Goal: Task Accomplishment & Management: Use online tool/utility

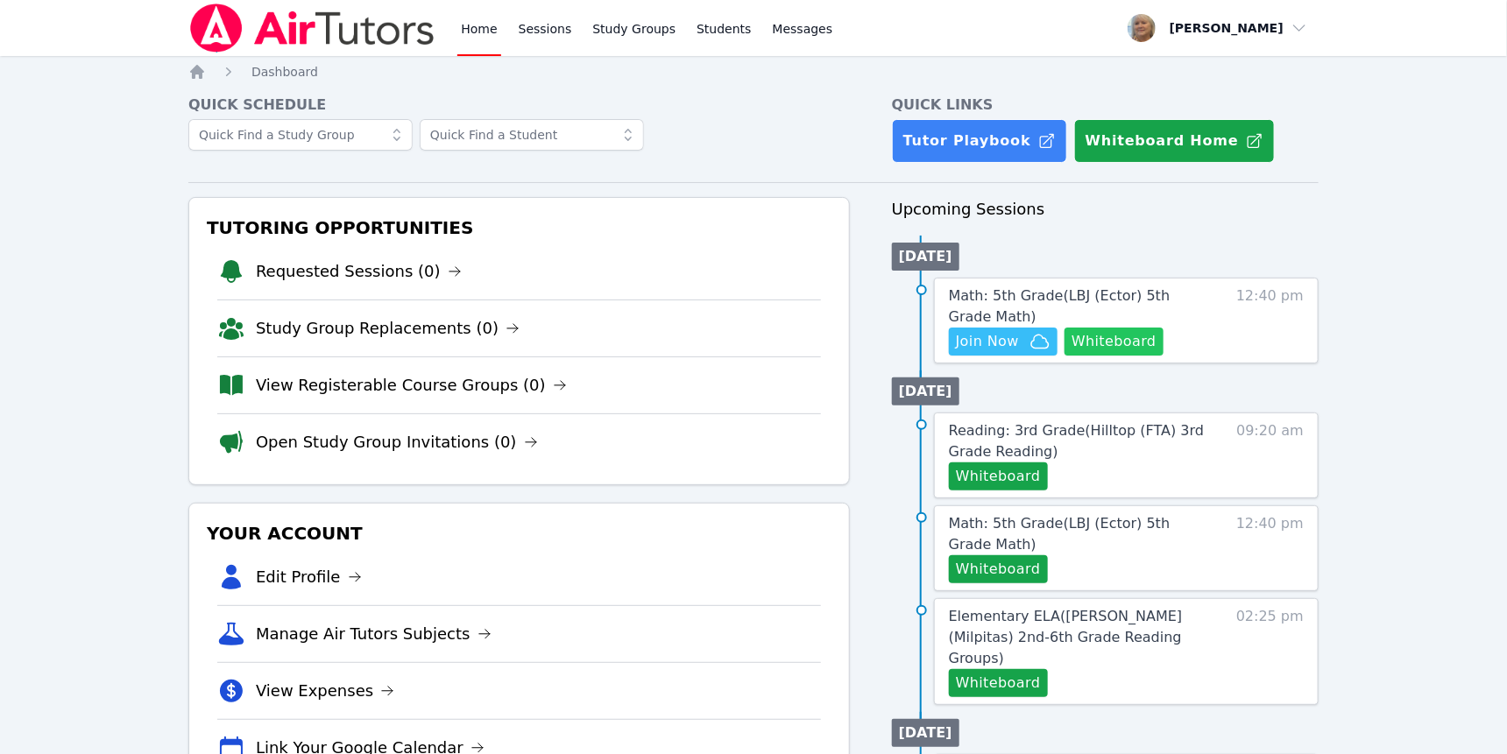
click at [1065, 356] on button "Whiteboard" at bounding box center [1113, 342] width 99 height 28
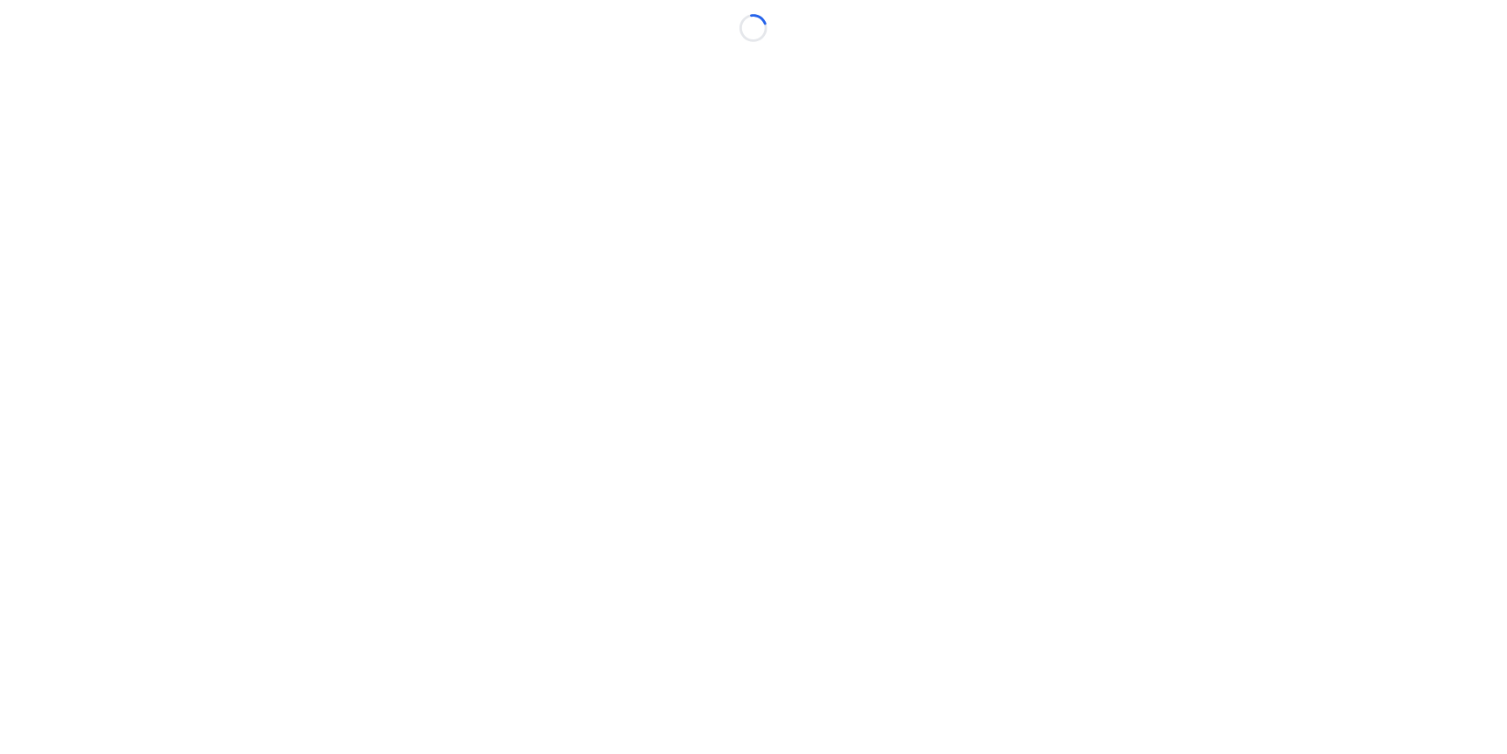
click at [1064, 490] on body "Loading..." at bounding box center [753, 377] width 1507 height 754
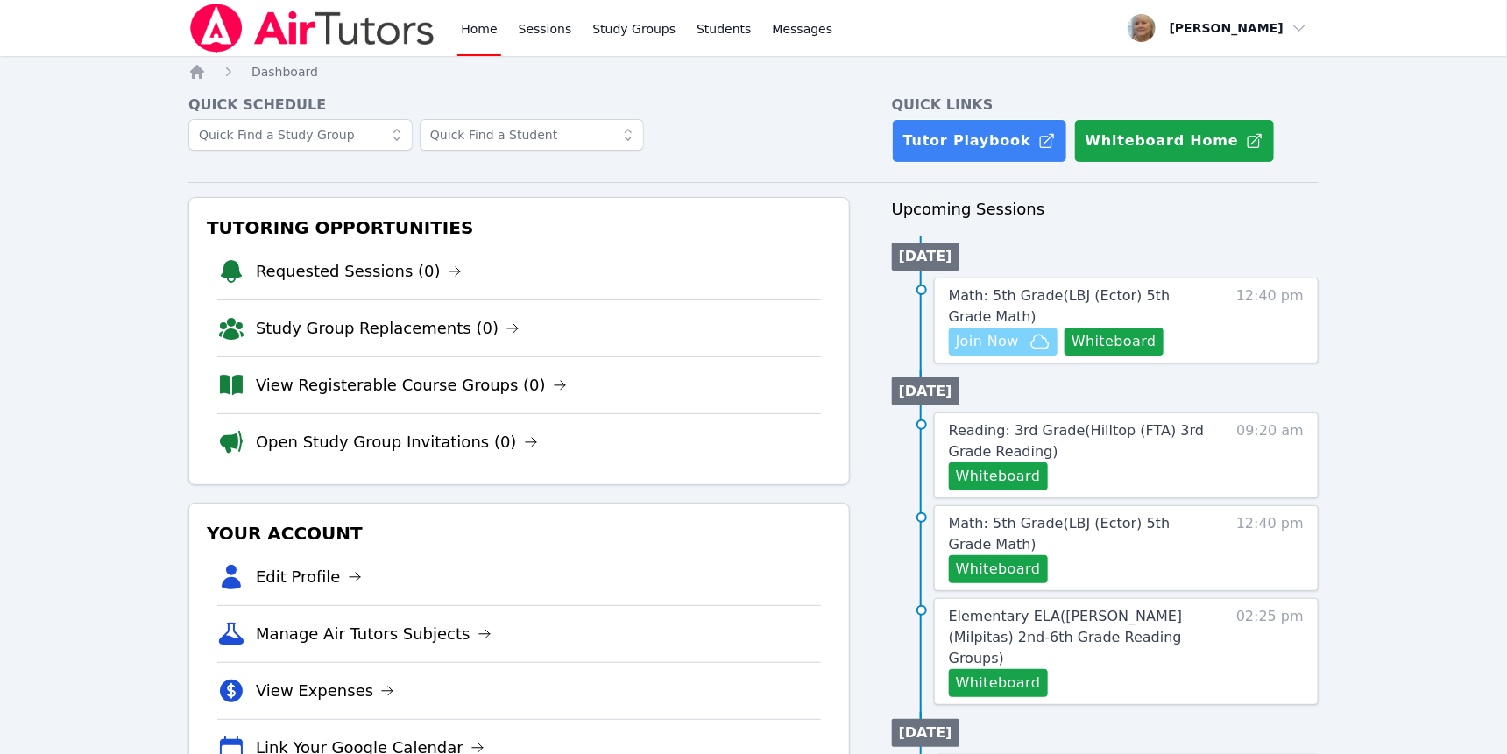
click at [1019, 352] on span "Join Now" at bounding box center [987, 341] width 63 height 21
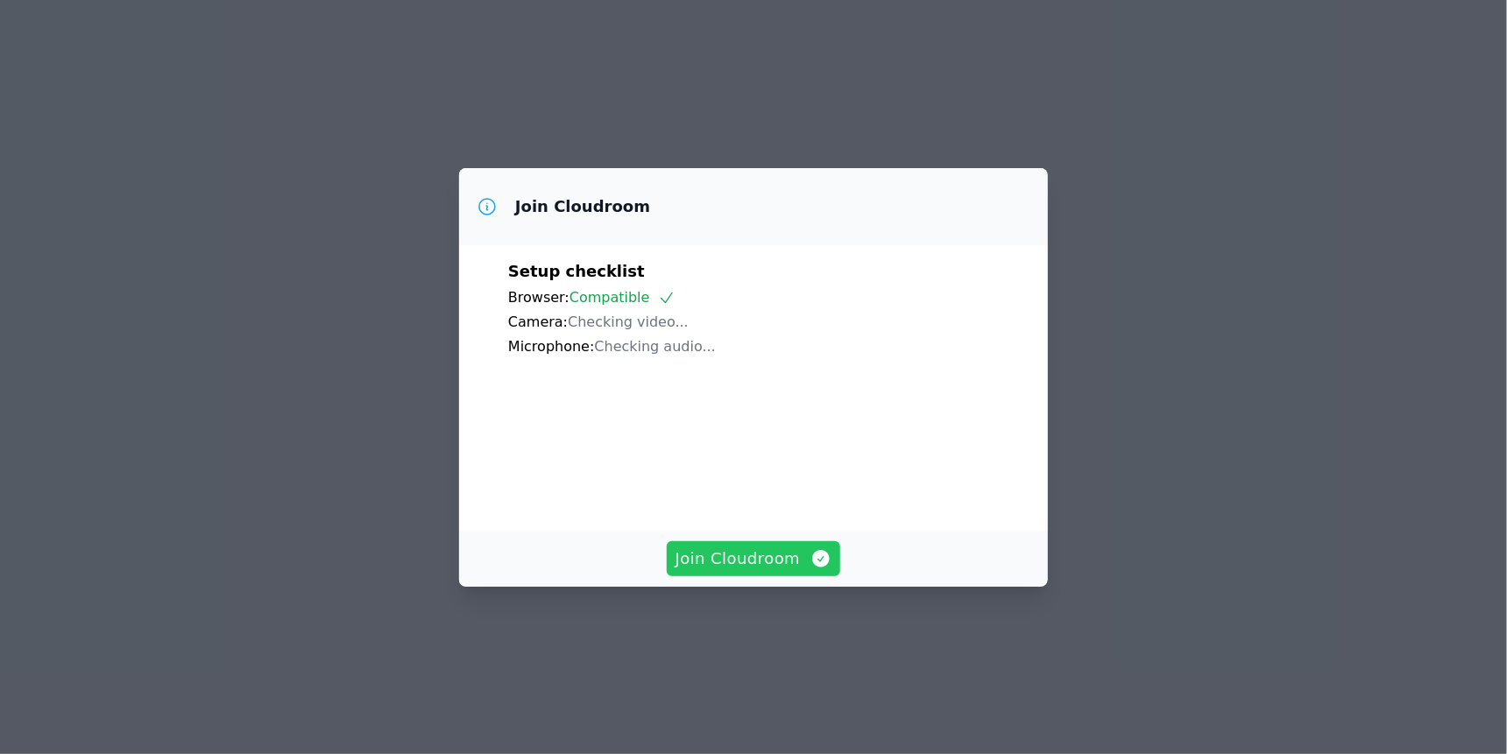
click at [744, 571] on span "Join Cloudroom" at bounding box center [753, 559] width 157 height 25
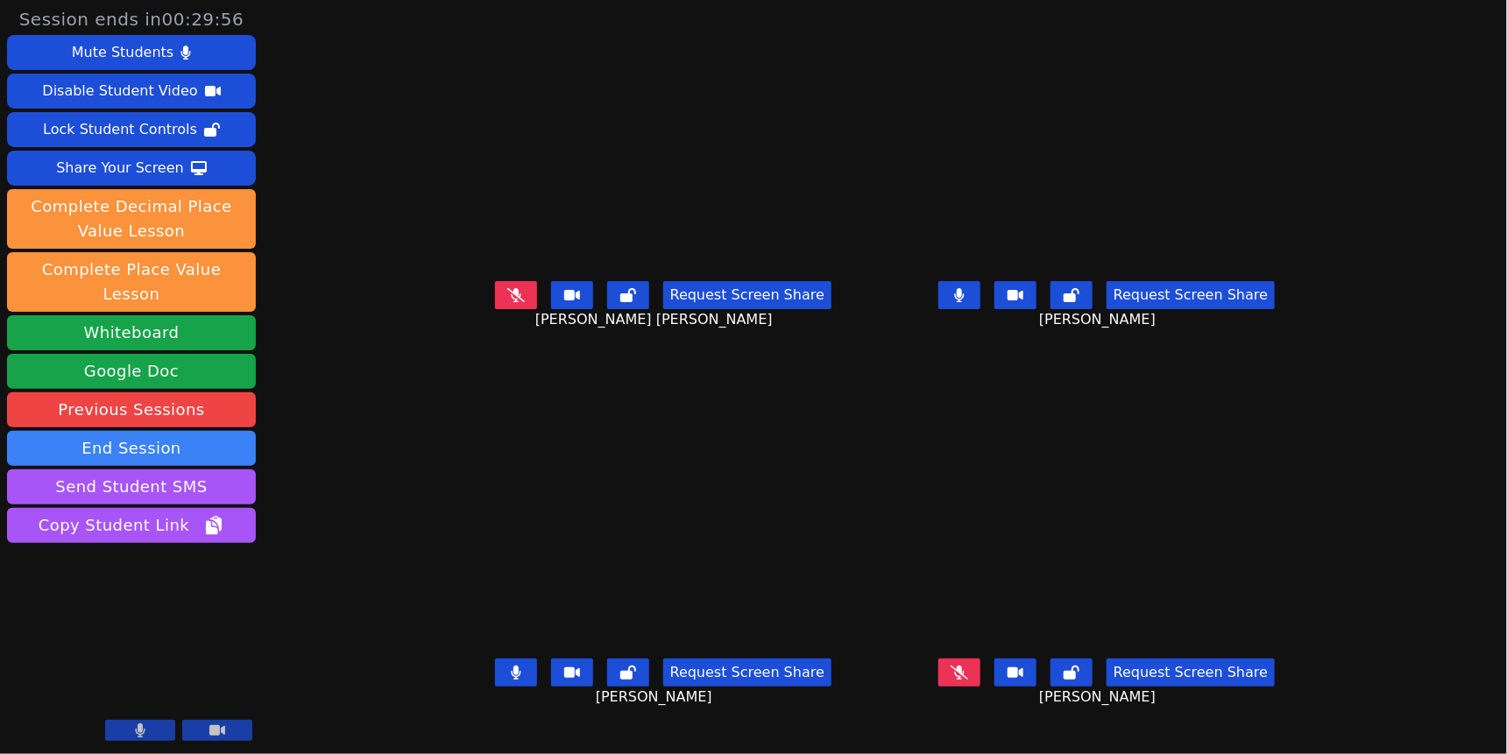
scroll to position [106, 0]
click at [980, 281] on button at bounding box center [959, 295] width 42 height 28
click at [965, 302] on icon at bounding box center [959, 295] width 11 height 14
click at [964, 302] on icon at bounding box center [959, 295] width 10 height 14
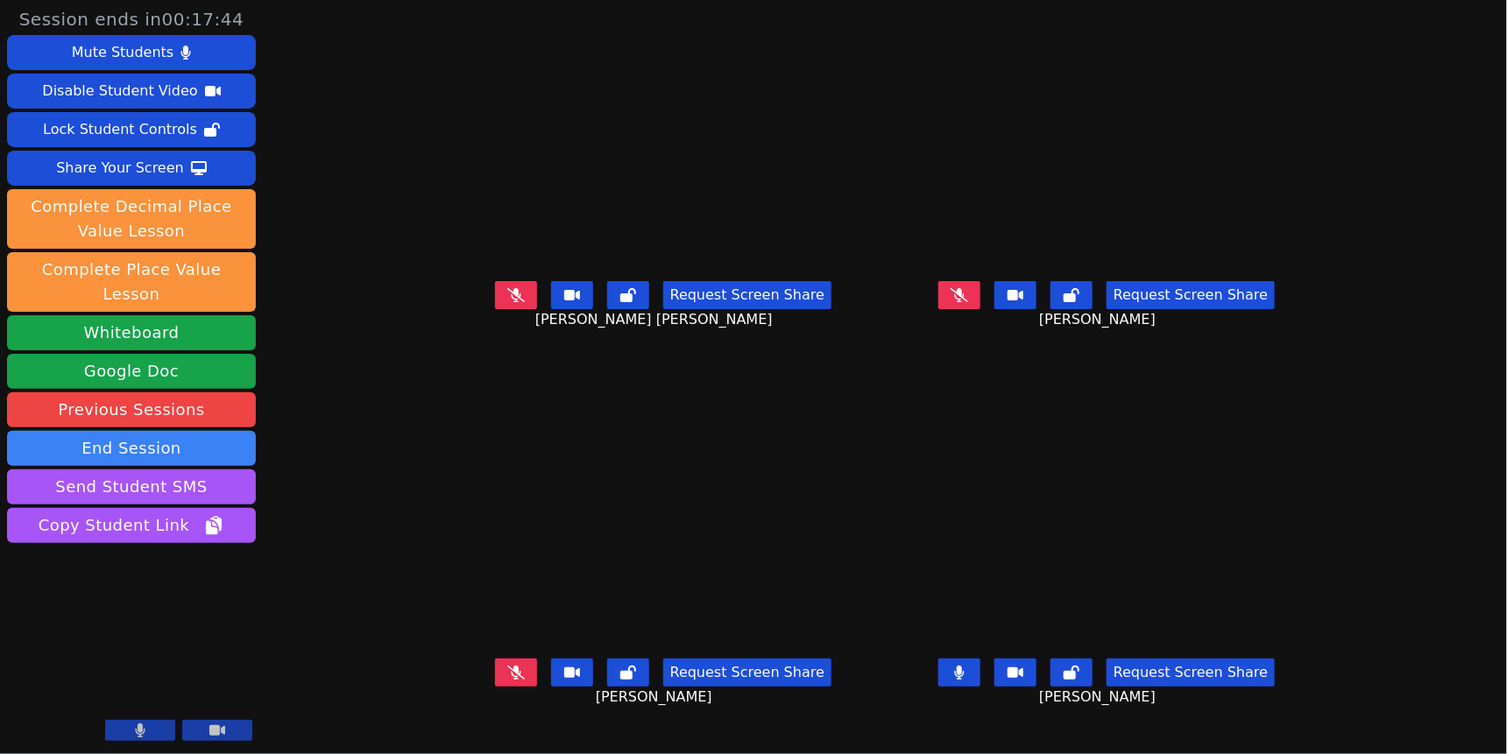
click at [495, 687] on button at bounding box center [516, 673] width 42 height 28
click at [964, 680] on icon at bounding box center [959, 673] width 10 height 14
click at [980, 309] on button at bounding box center [959, 295] width 42 height 28
click at [495, 687] on button at bounding box center [516, 673] width 42 height 28
click at [507, 302] on icon at bounding box center [516, 295] width 18 height 14
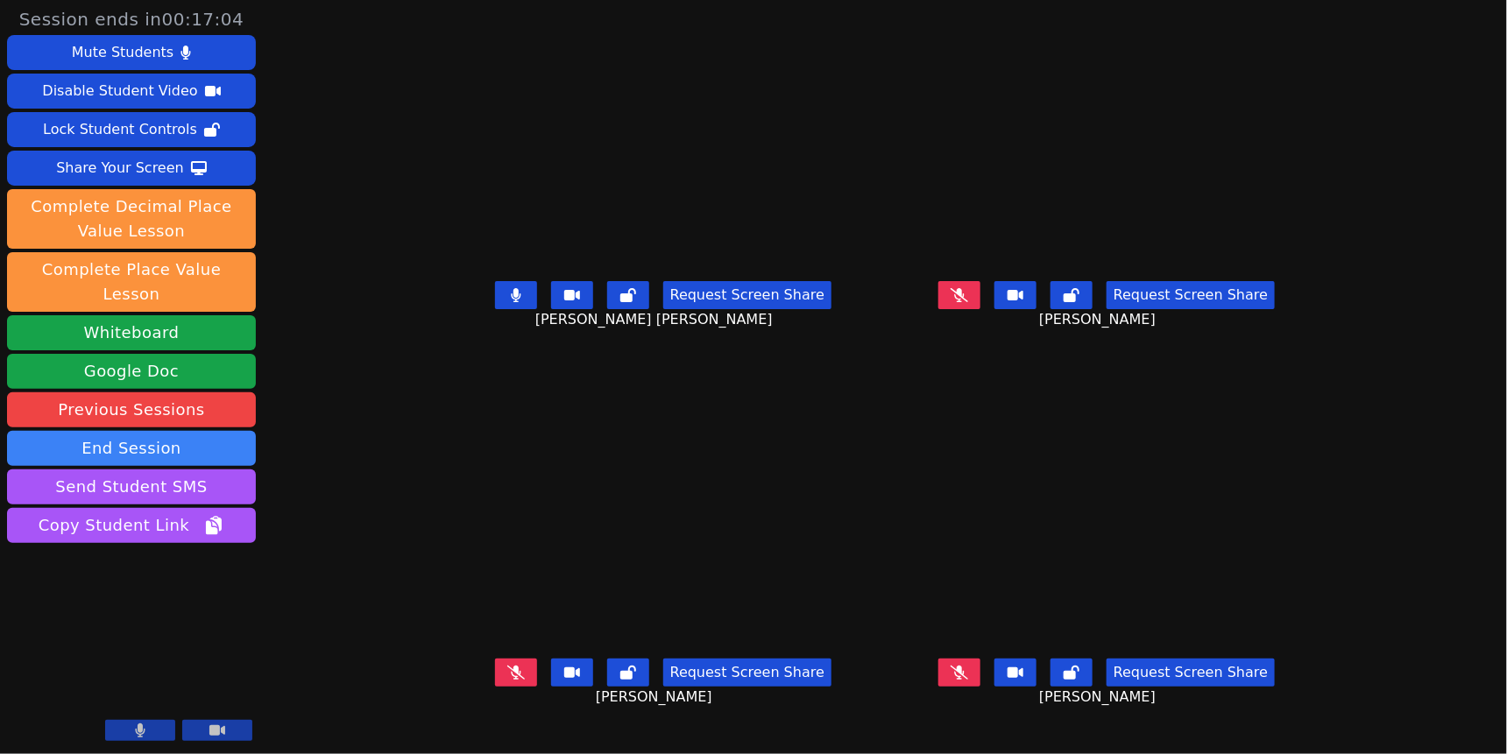
click at [968, 302] on icon at bounding box center [960, 295] width 18 height 14
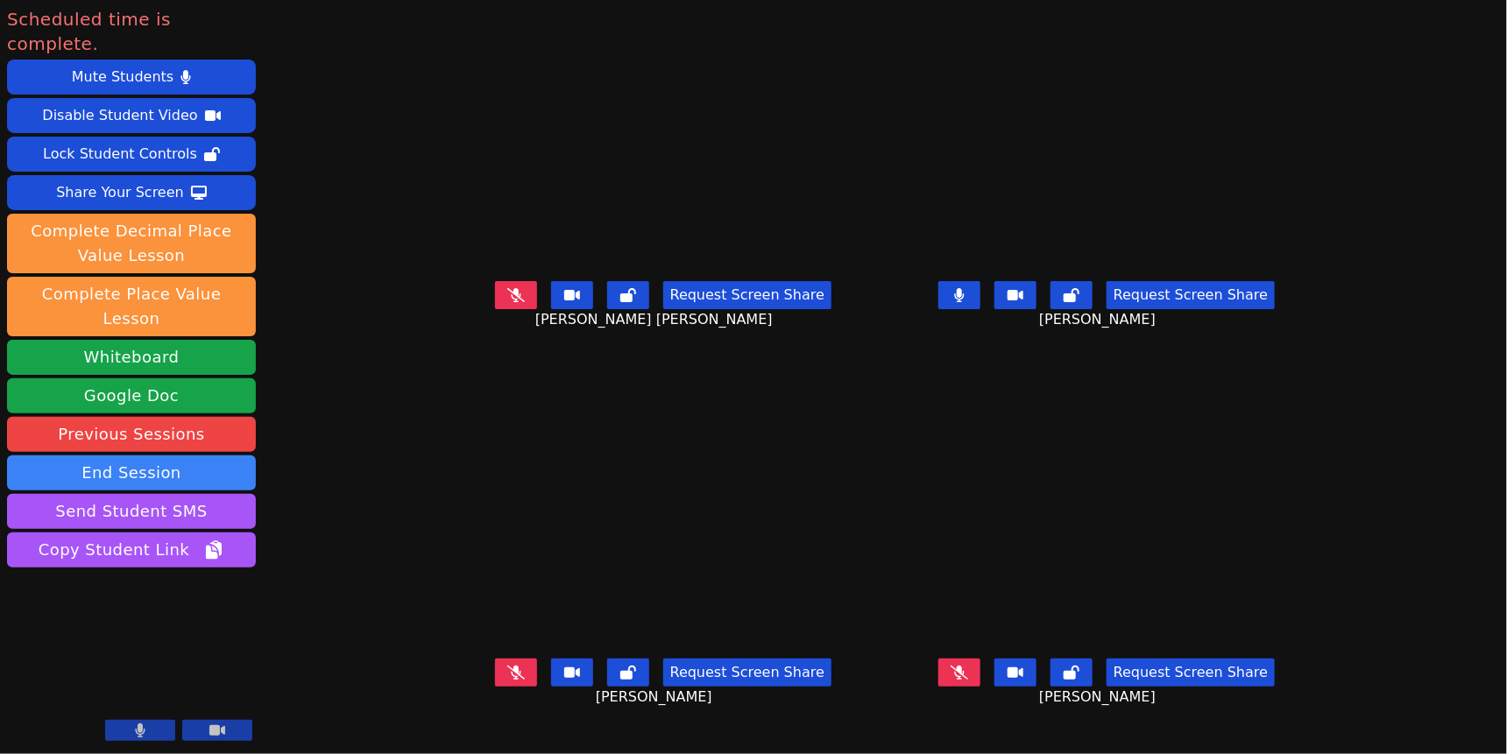
scroll to position [69, 0]
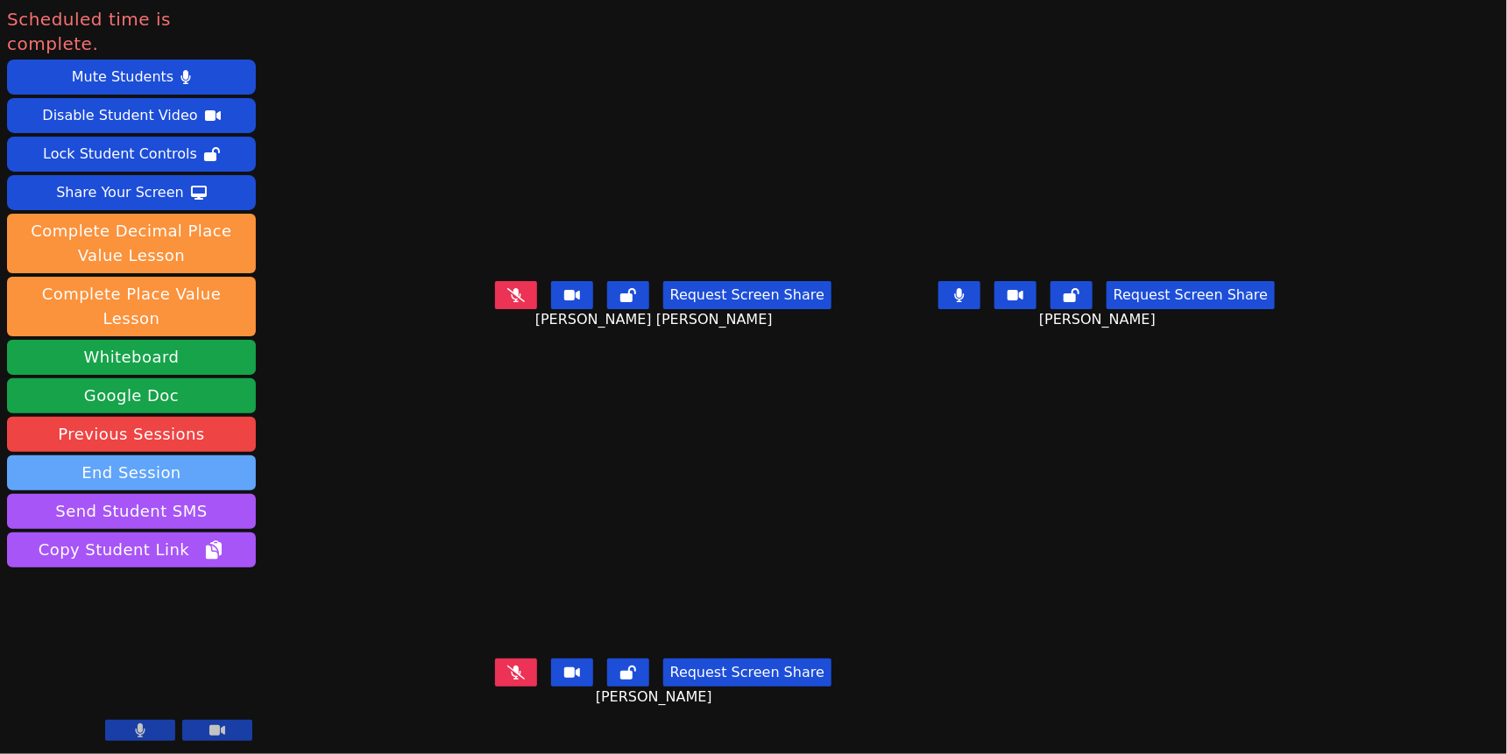
click at [185, 491] on button "End Session" at bounding box center [131, 473] width 249 height 35
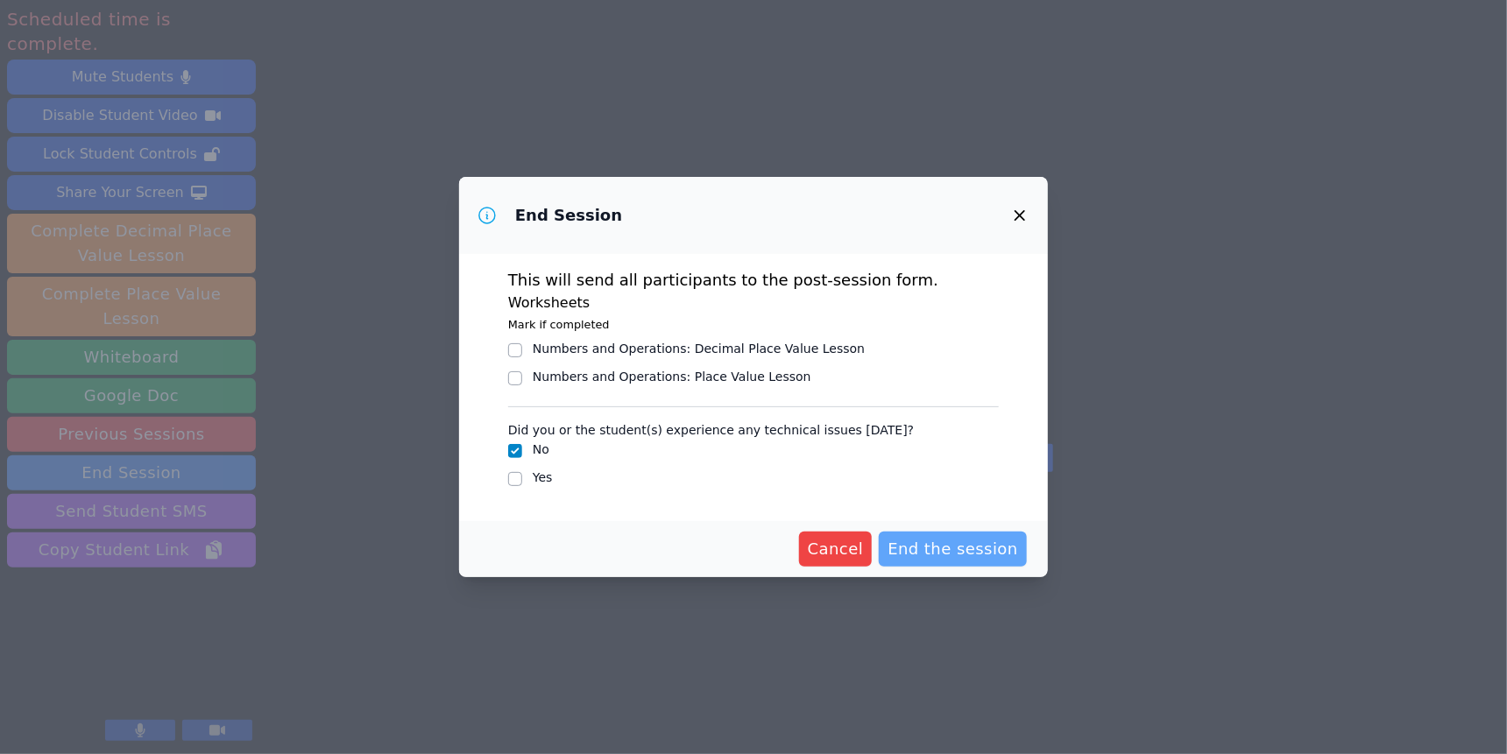
click at [988, 562] on span "End the session" at bounding box center [952, 549] width 131 height 25
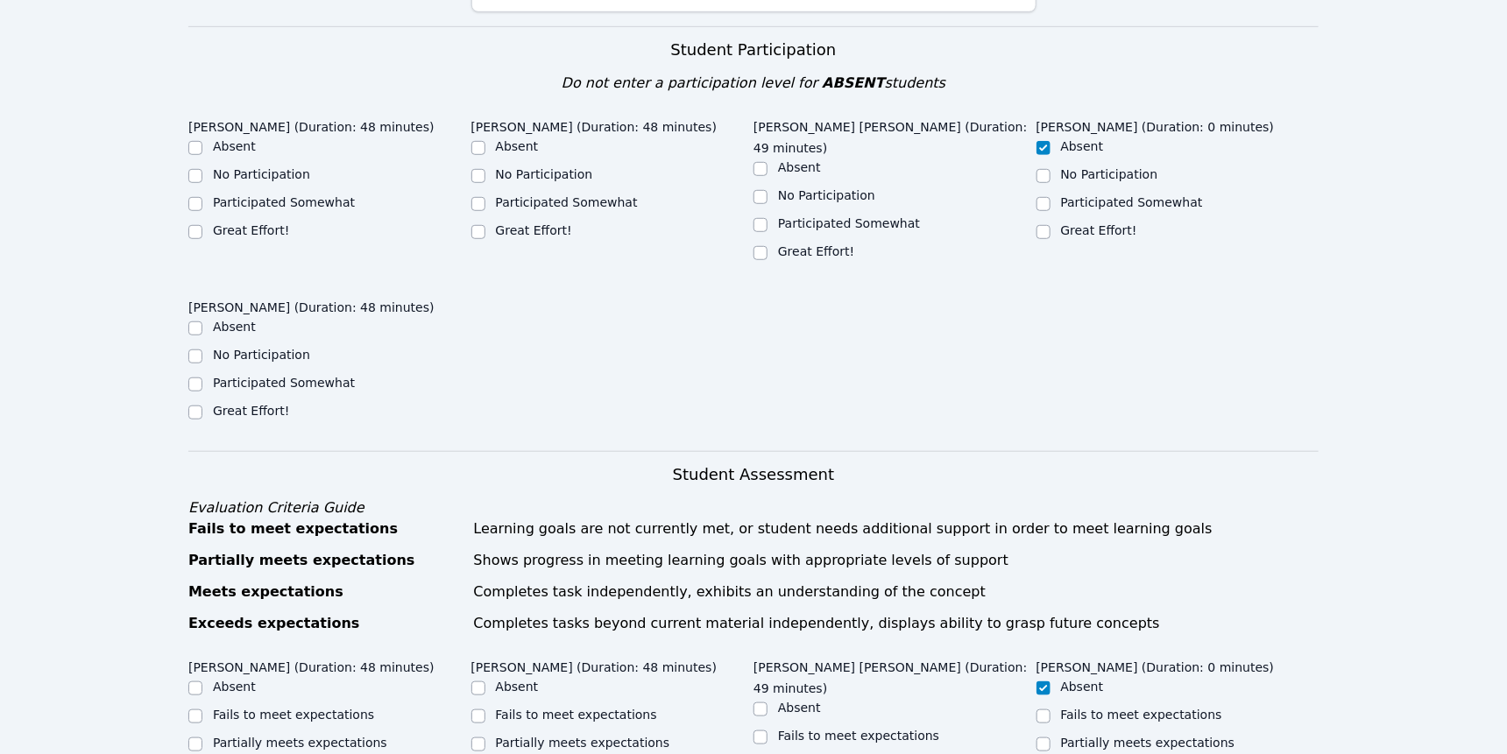
scroll to position [465, 0]
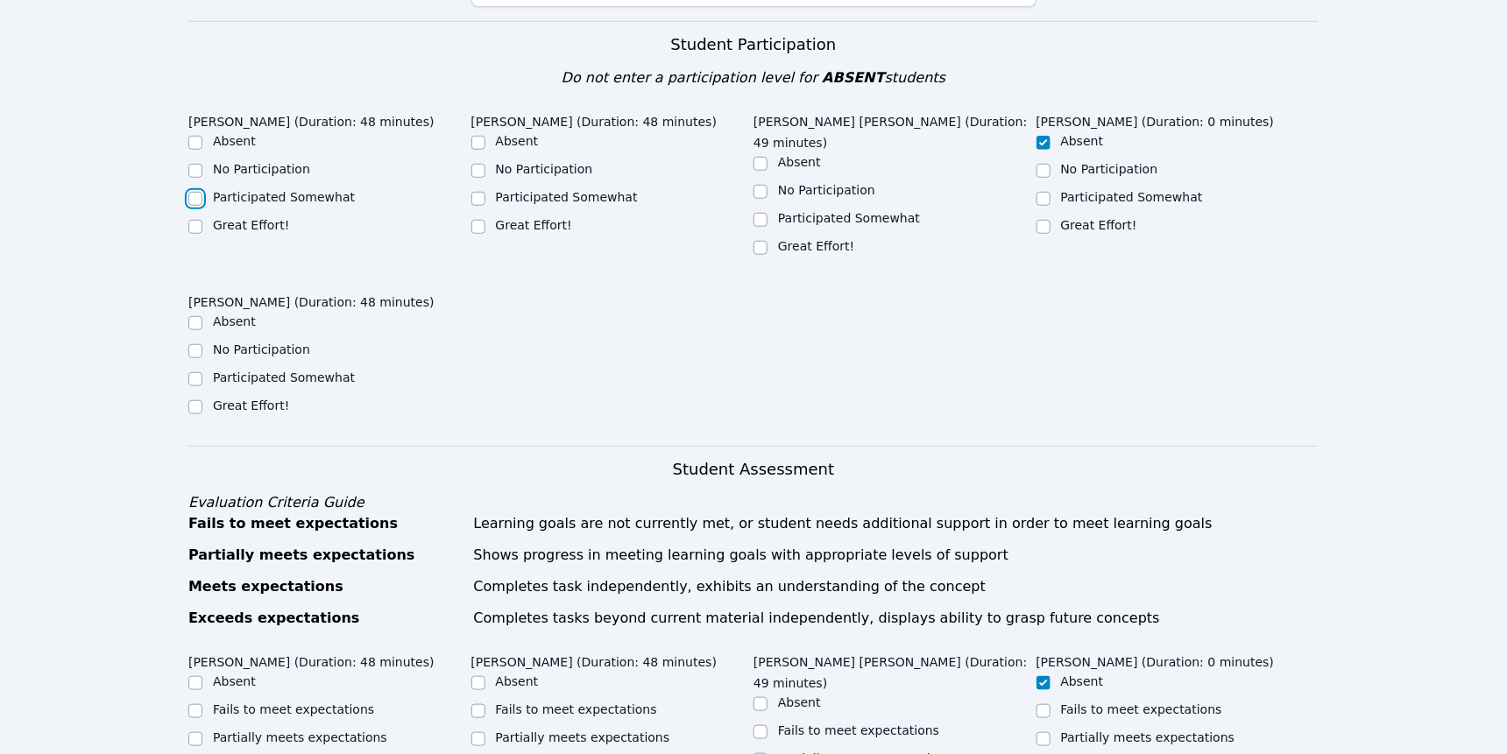
click at [200, 206] on input "Participated Somewhat" at bounding box center [195, 199] width 14 height 14
checkbox input "true"
click at [480, 206] on input "Participated Somewhat" at bounding box center [478, 199] width 14 height 14
checkbox input "true"
click at [759, 227] on input "Participated Somewhat" at bounding box center [760, 220] width 14 height 14
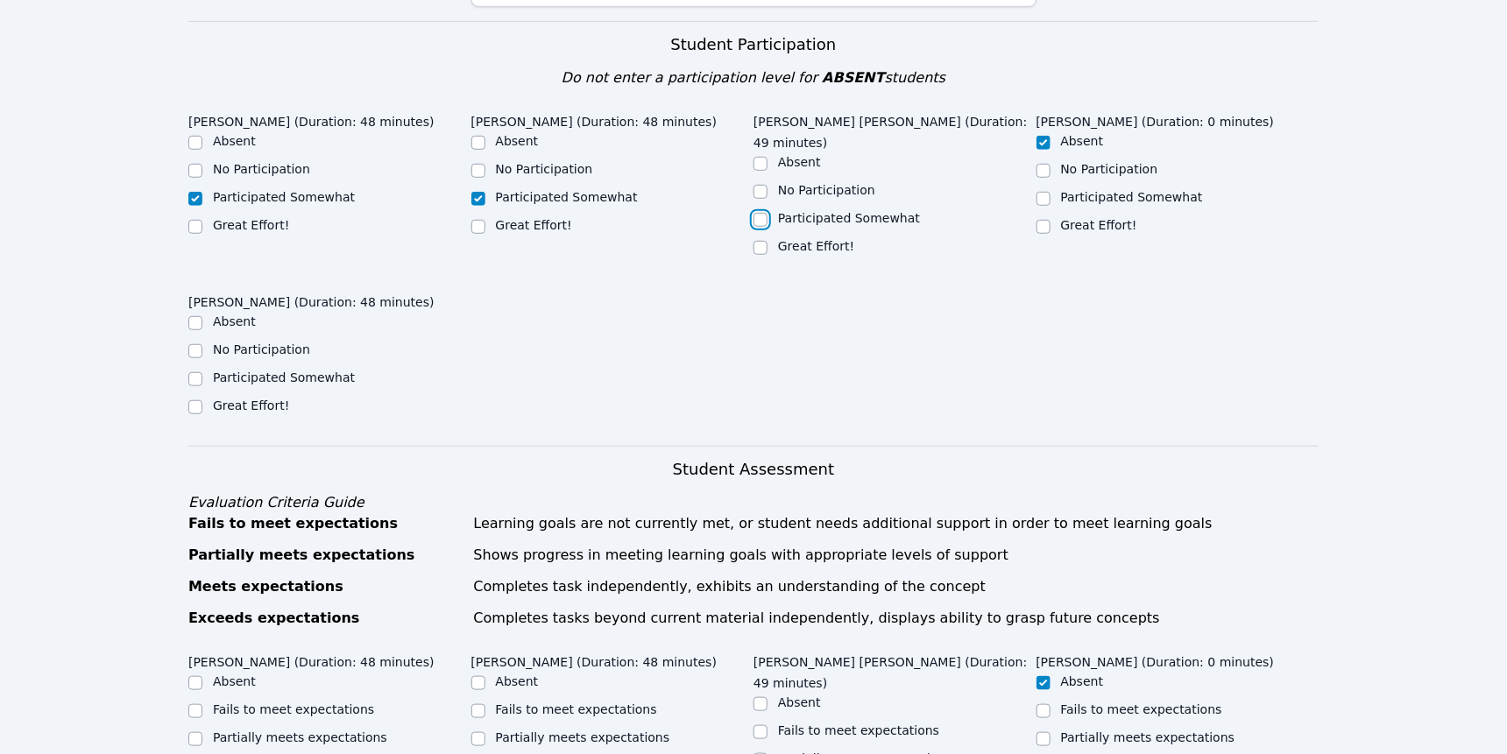
checkbox input "true"
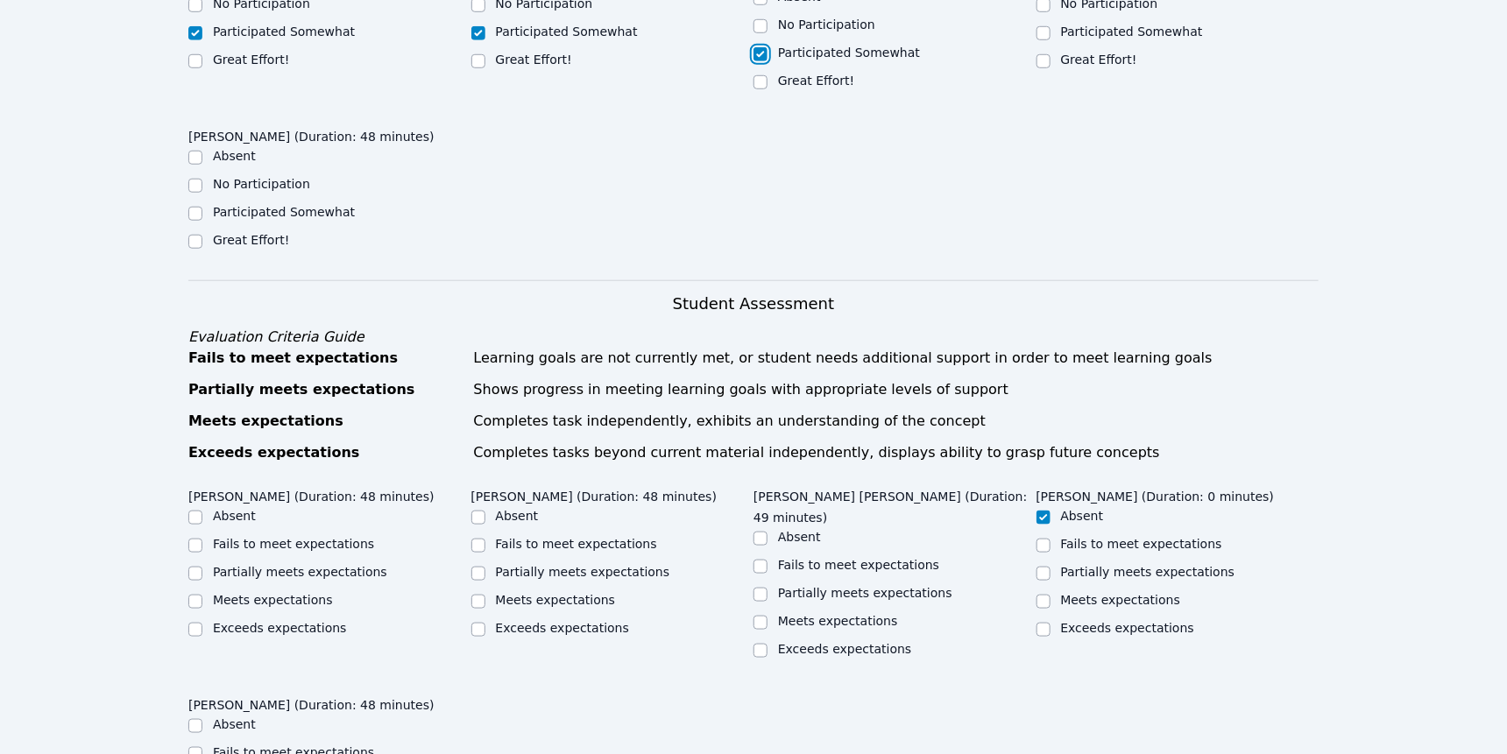
scroll to position [660, 0]
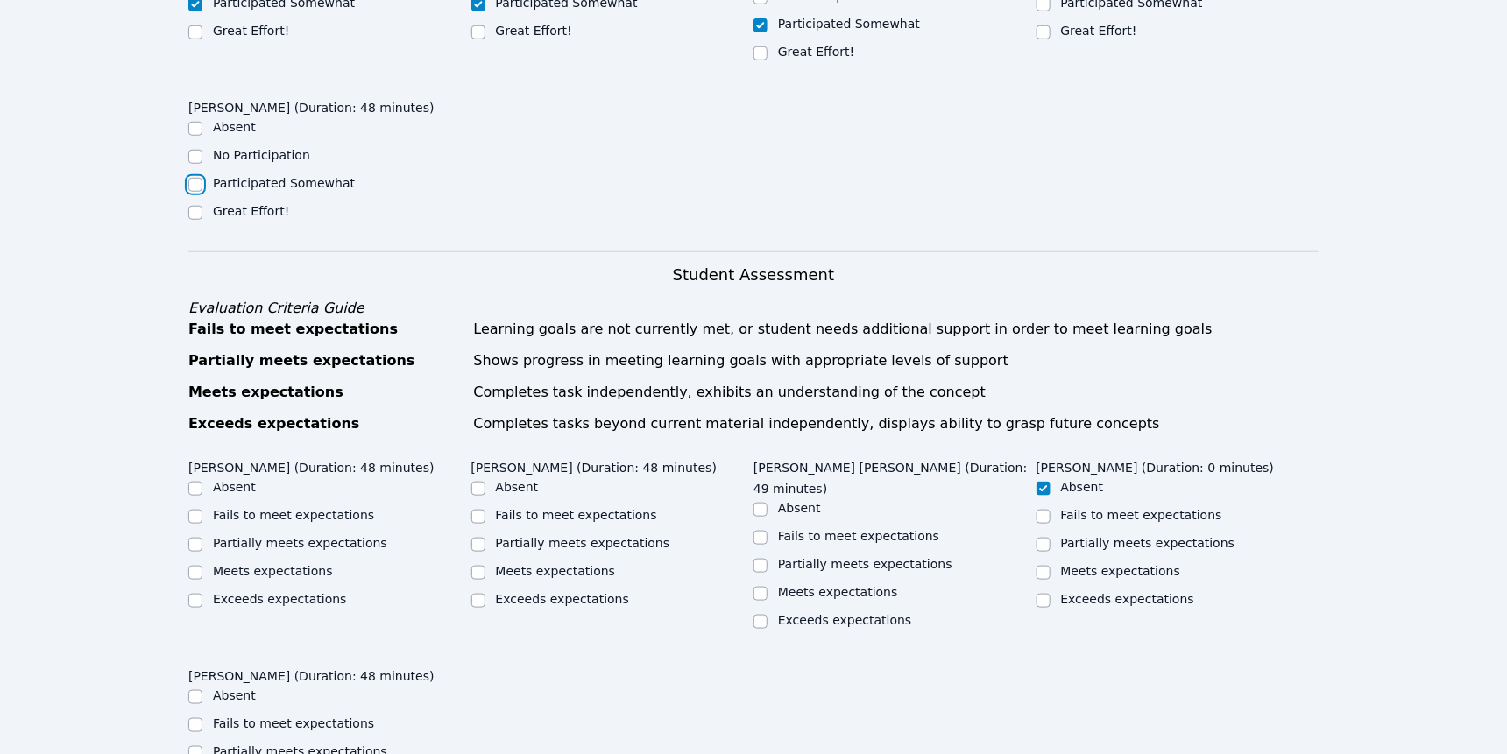
click at [201, 192] on input "Participated Somewhat" at bounding box center [195, 185] width 14 height 14
checkbox input "true"
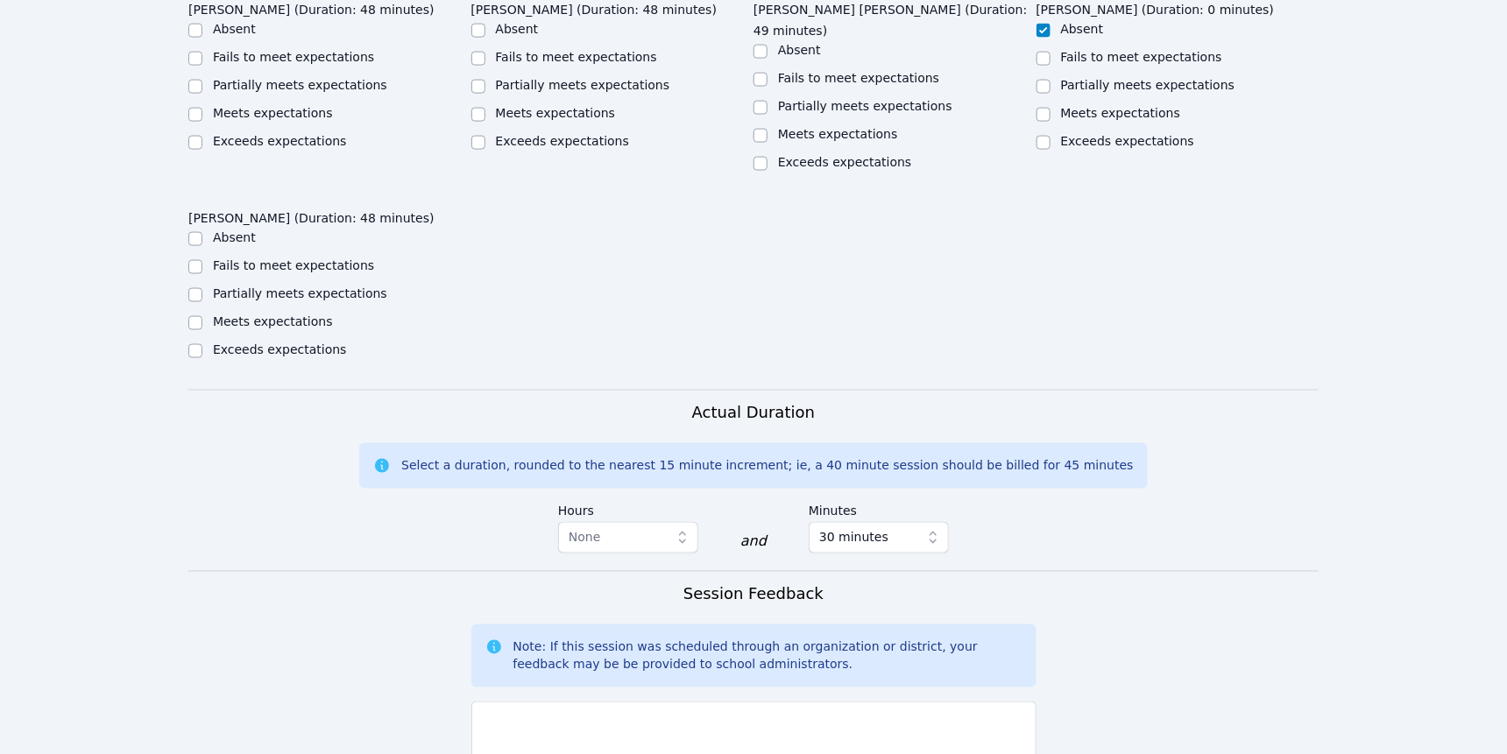
scroll to position [1138, 0]
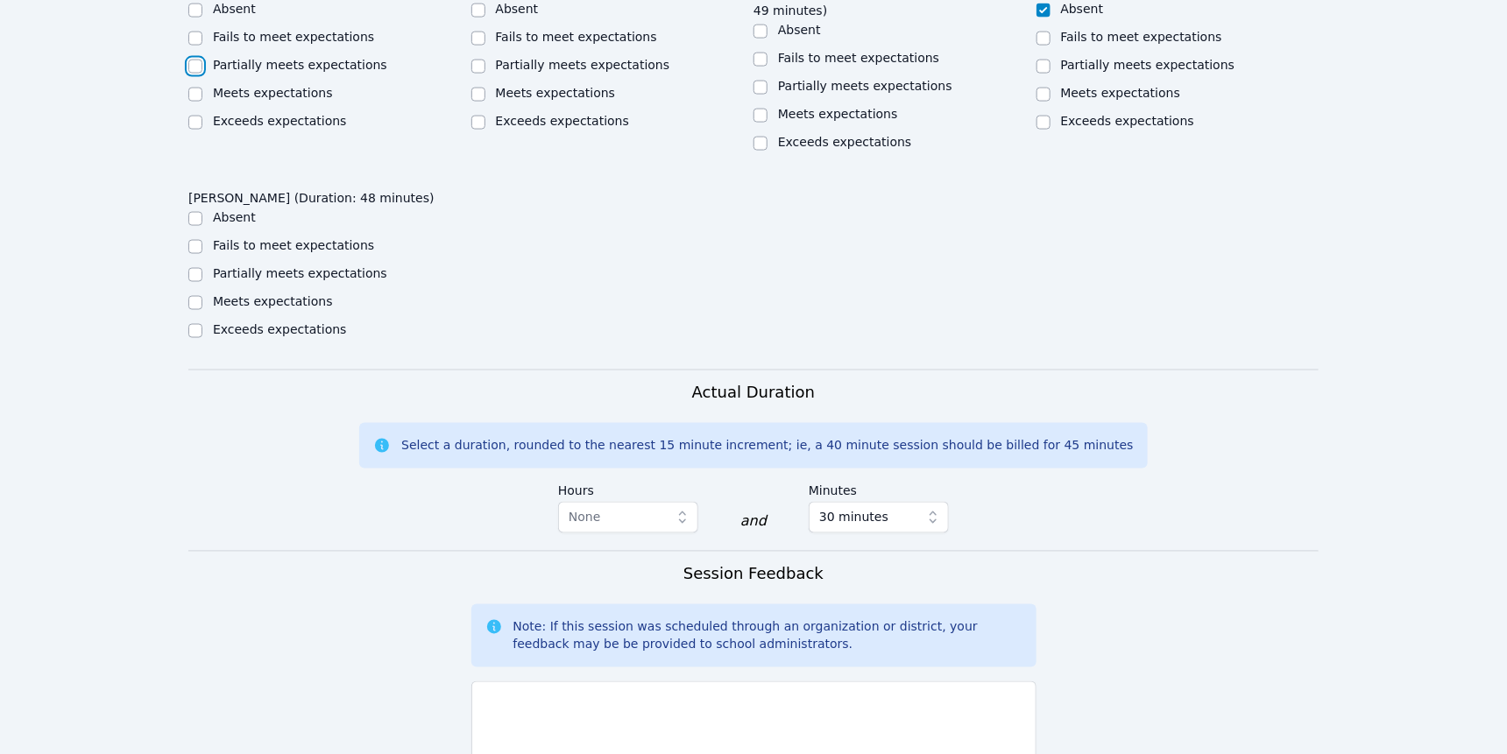
click at [194, 74] on input "Partially meets expectations" at bounding box center [195, 67] width 14 height 14
checkbox input "true"
click at [477, 74] on input "Partially meets expectations" at bounding box center [478, 67] width 14 height 14
checkbox input "true"
click at [766, 95] on input "Partially meets expectations" at bounding box center [760, 88] width 14 height 14
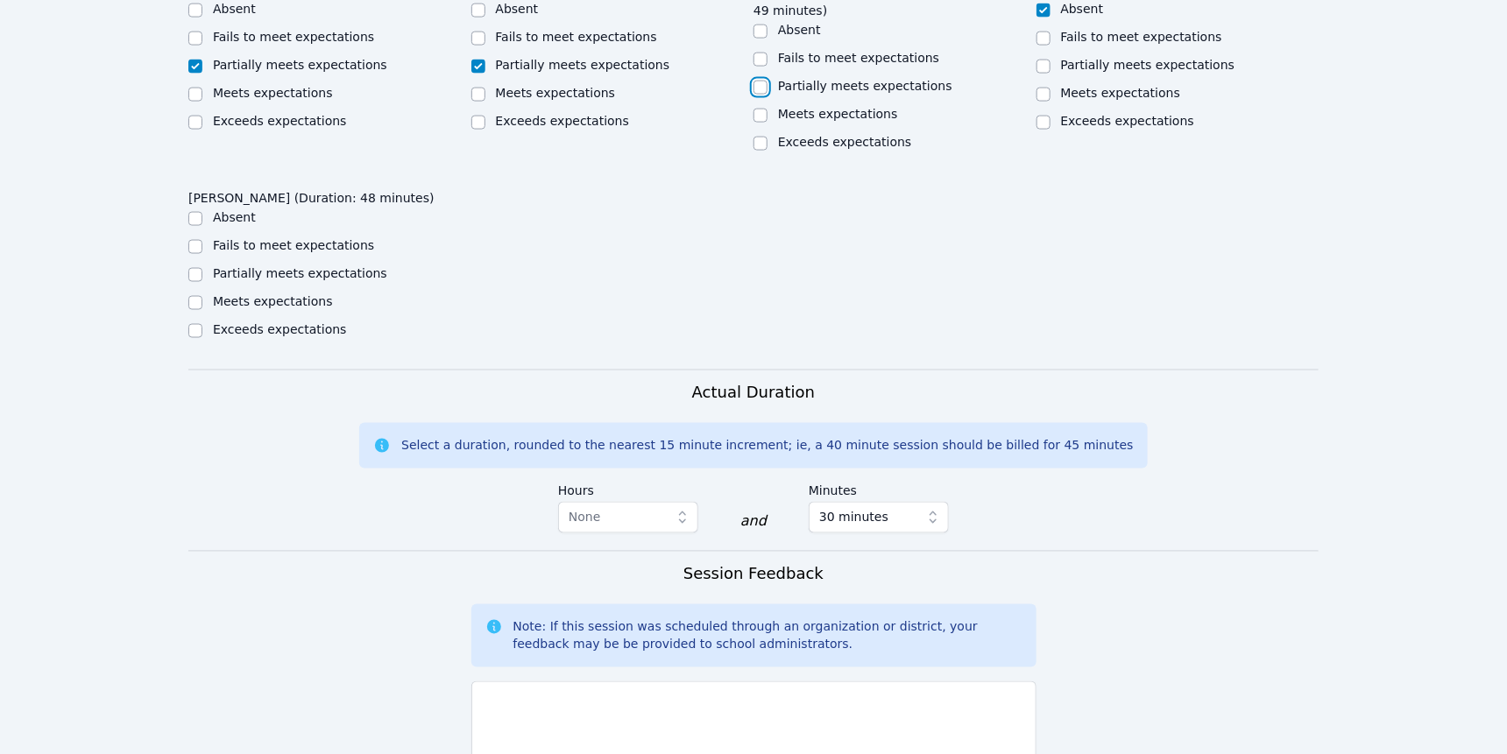
checkbox input "true"
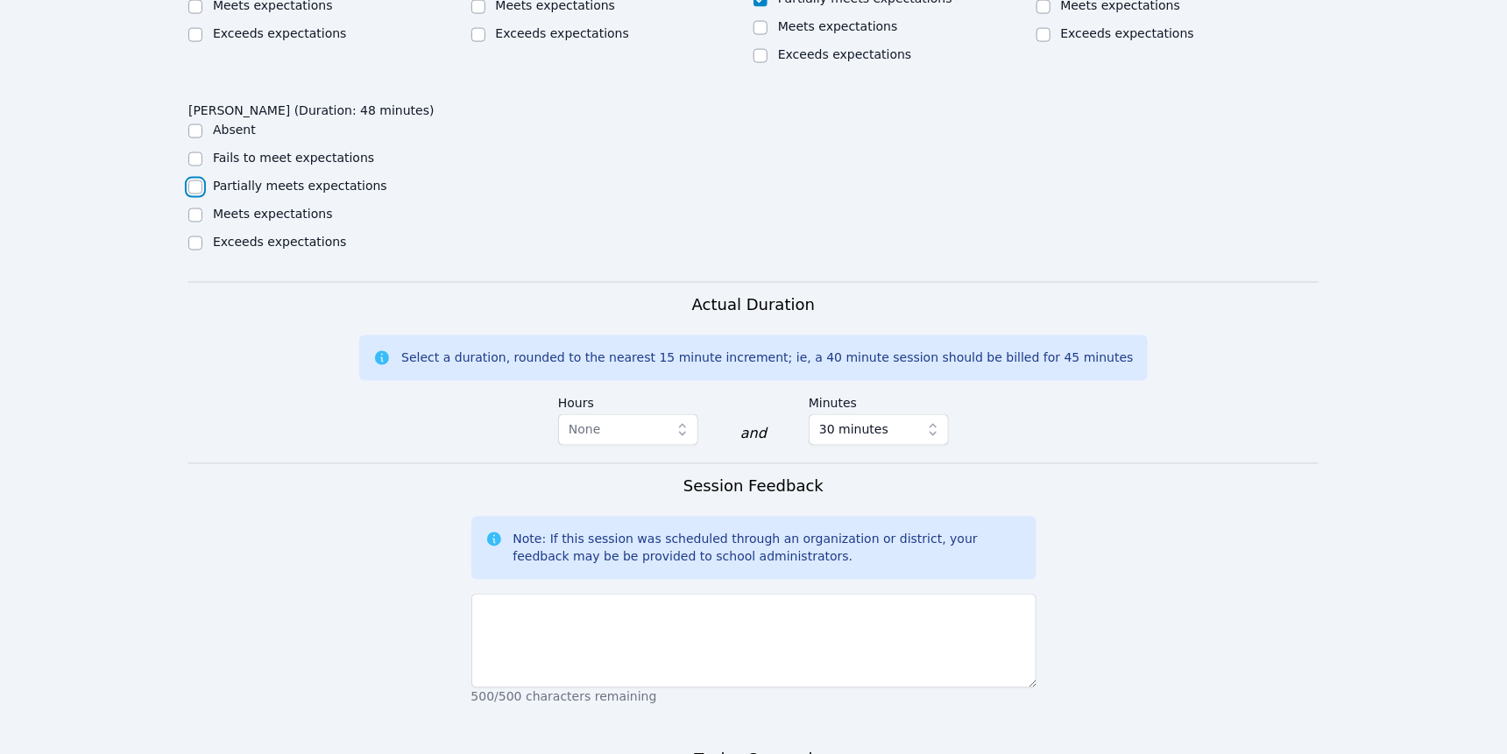
click at [194, 194] on input "Partially meets expectations" at bounding box center [195, 187] width 14 height 14
checkbox input "true"
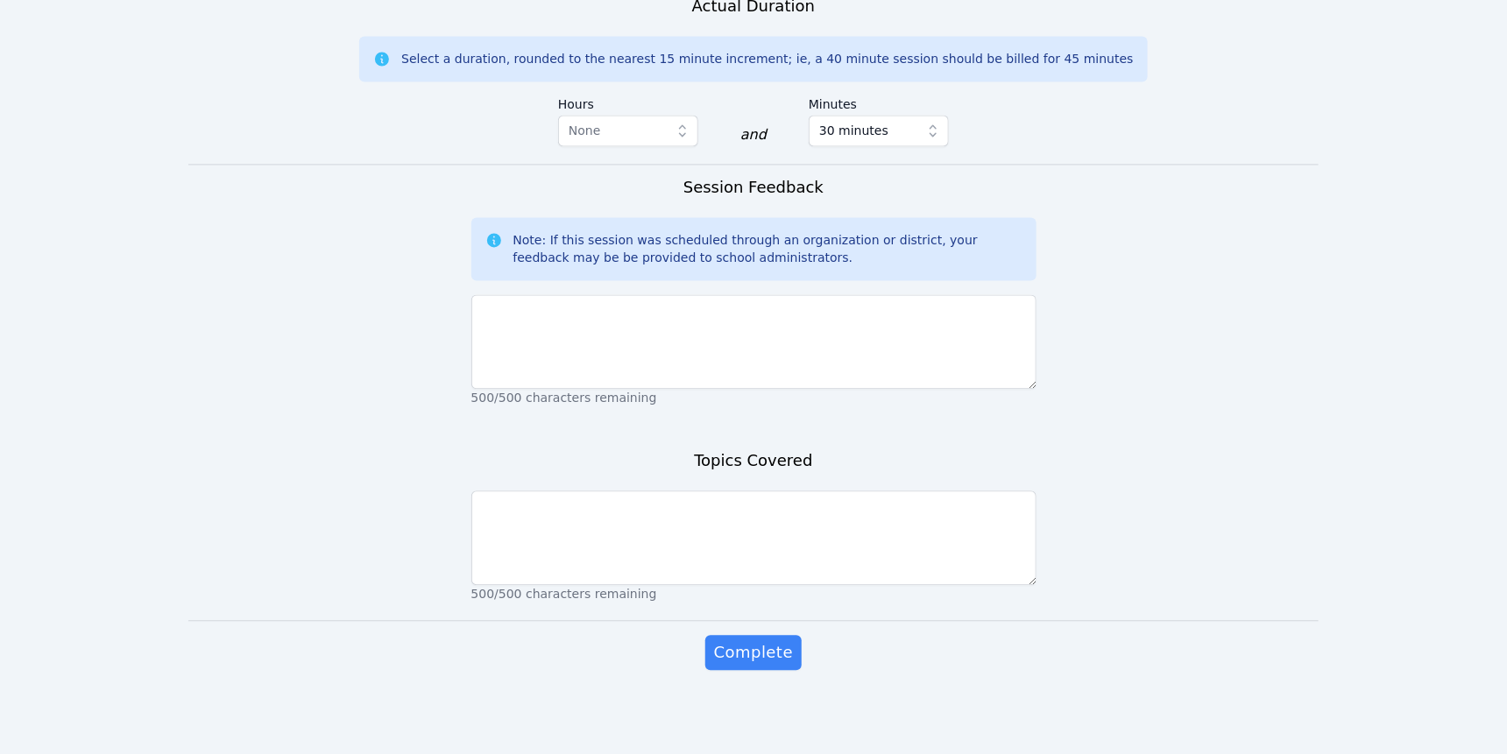
scroll to position [1882, 0]
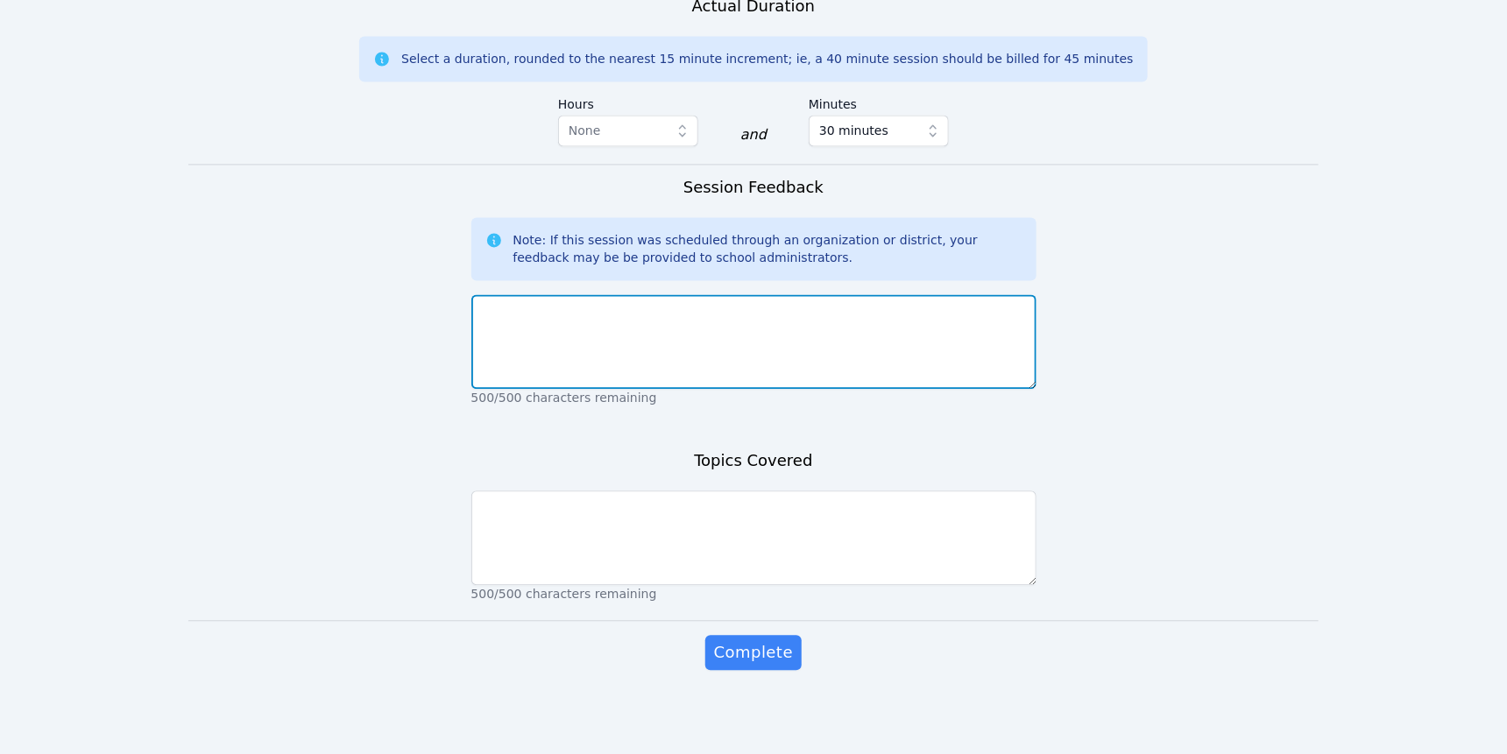
click at [604, 389] on textarea at bounding box center [753, 341] width 565 height 95
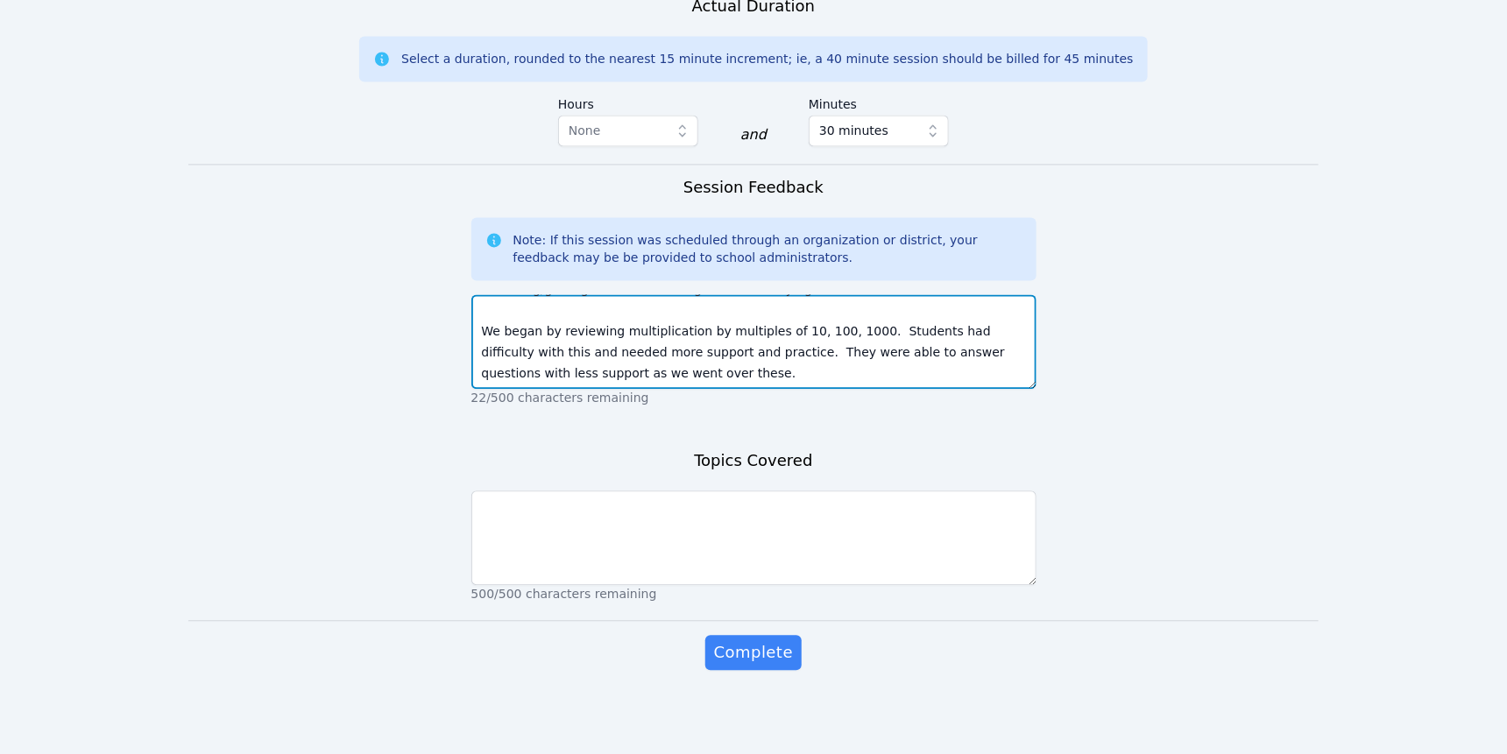
scroll to position [173, 0]
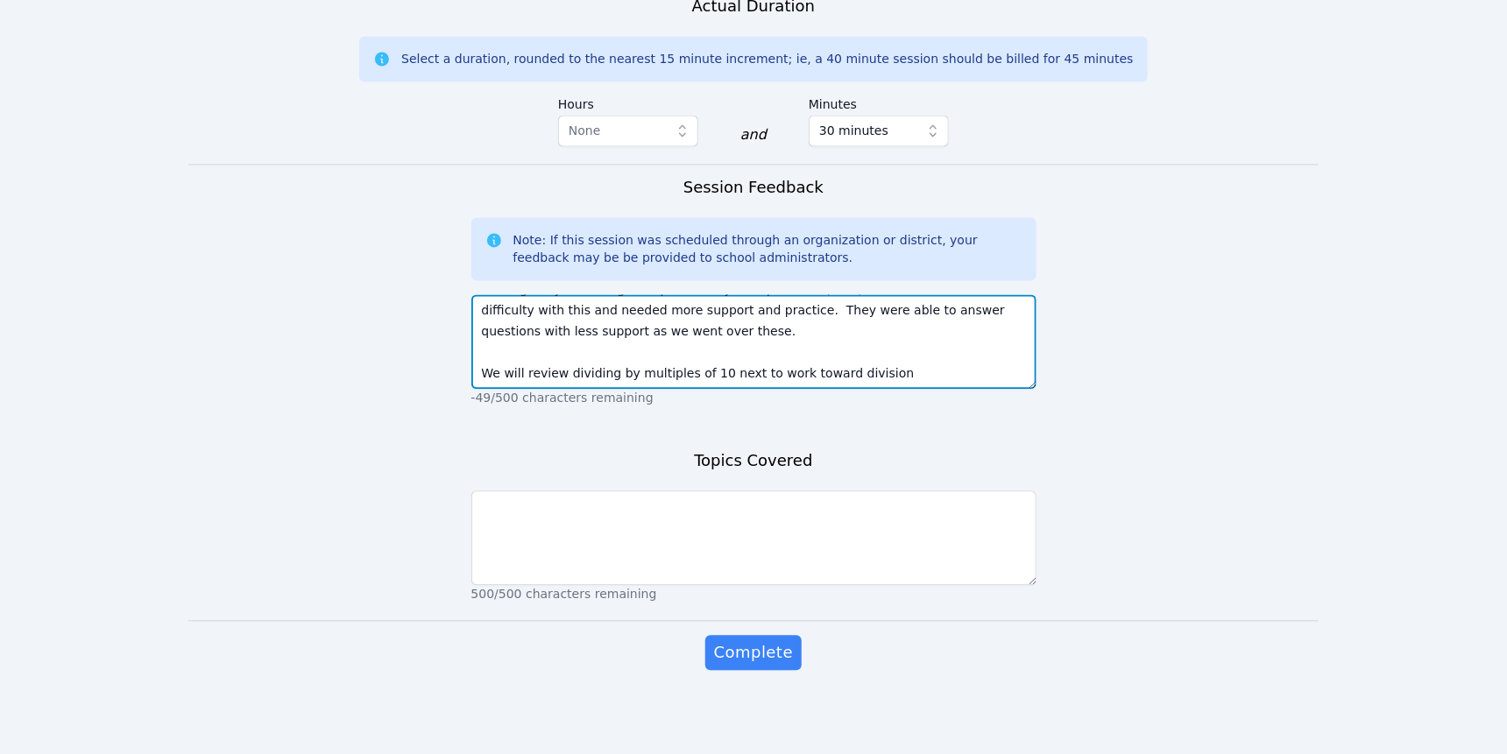
click at [901, 389] on textarea "Students present today were not focused as they usually are. Needed much encour…" at bounding box center [753, 341] width 565 height 95
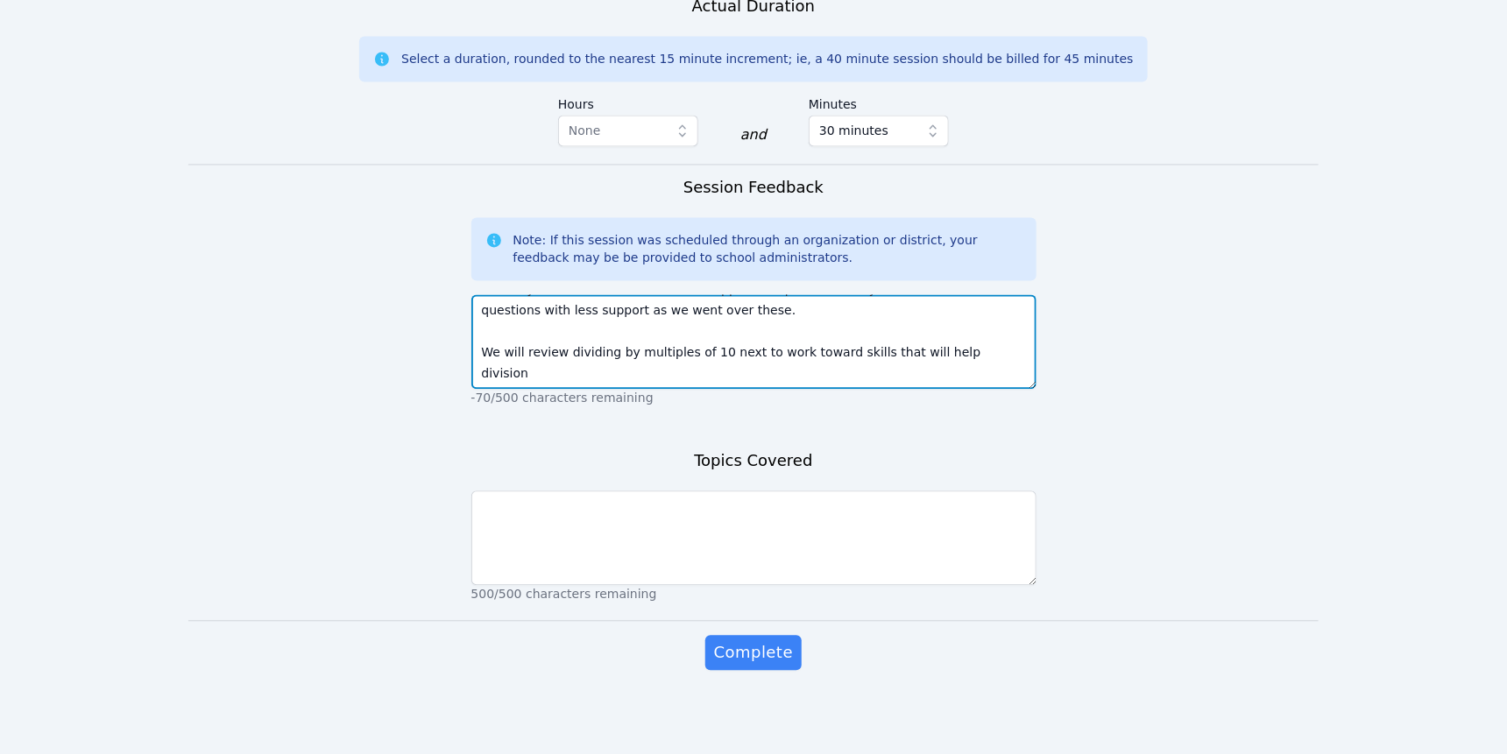
scroll to position [200, 0]
click at [589, 389] on textarea "Students present today were not focused as they usually are. Needed much encour…" at bounding box center [753, 341] width 565 height 95
type textarea "Students present today were not focused as they usually are. Needed much encour…"
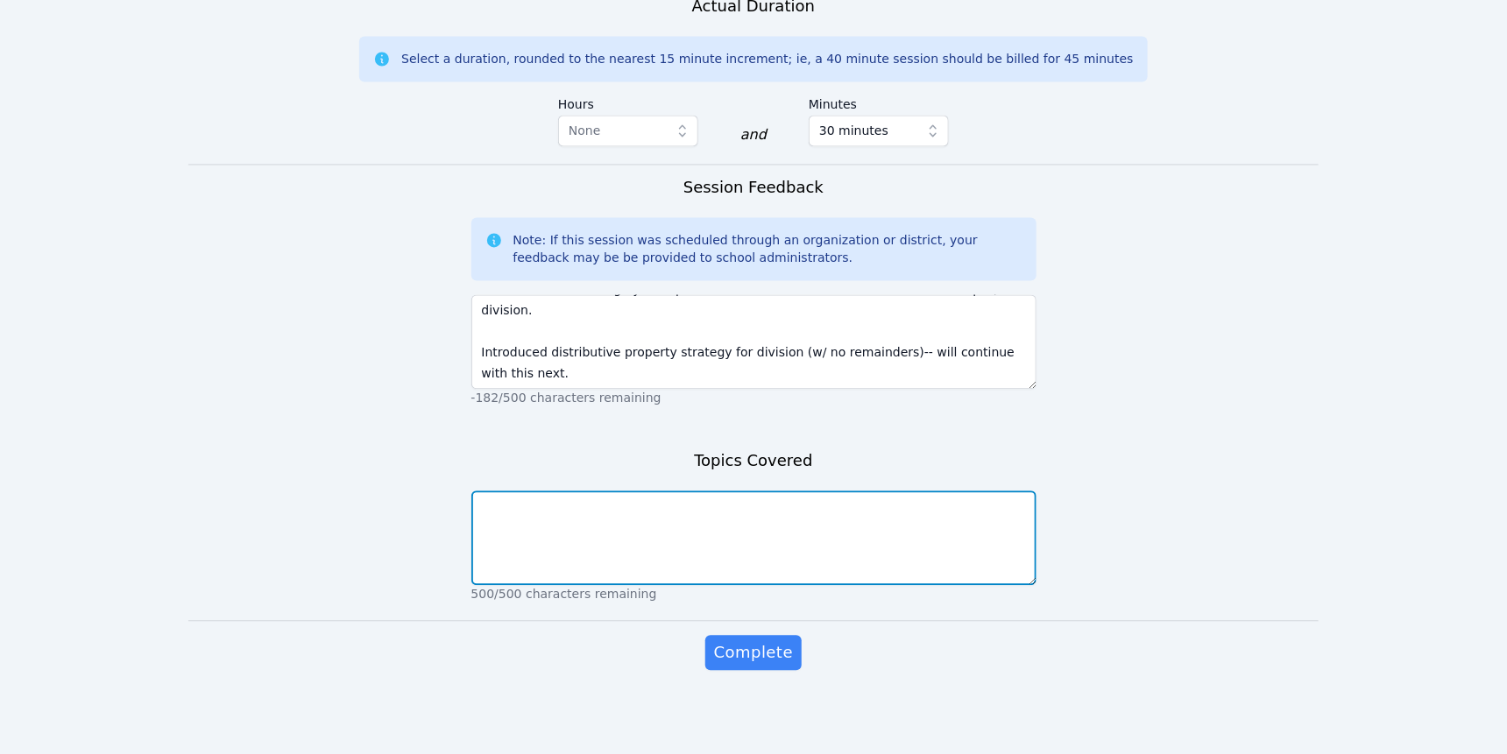
click at [640, 491] on textarea at bounding box center [753, 538] width 565 height 95
type textarea "Mult x 10, 100, 1000 Division using distributive property"
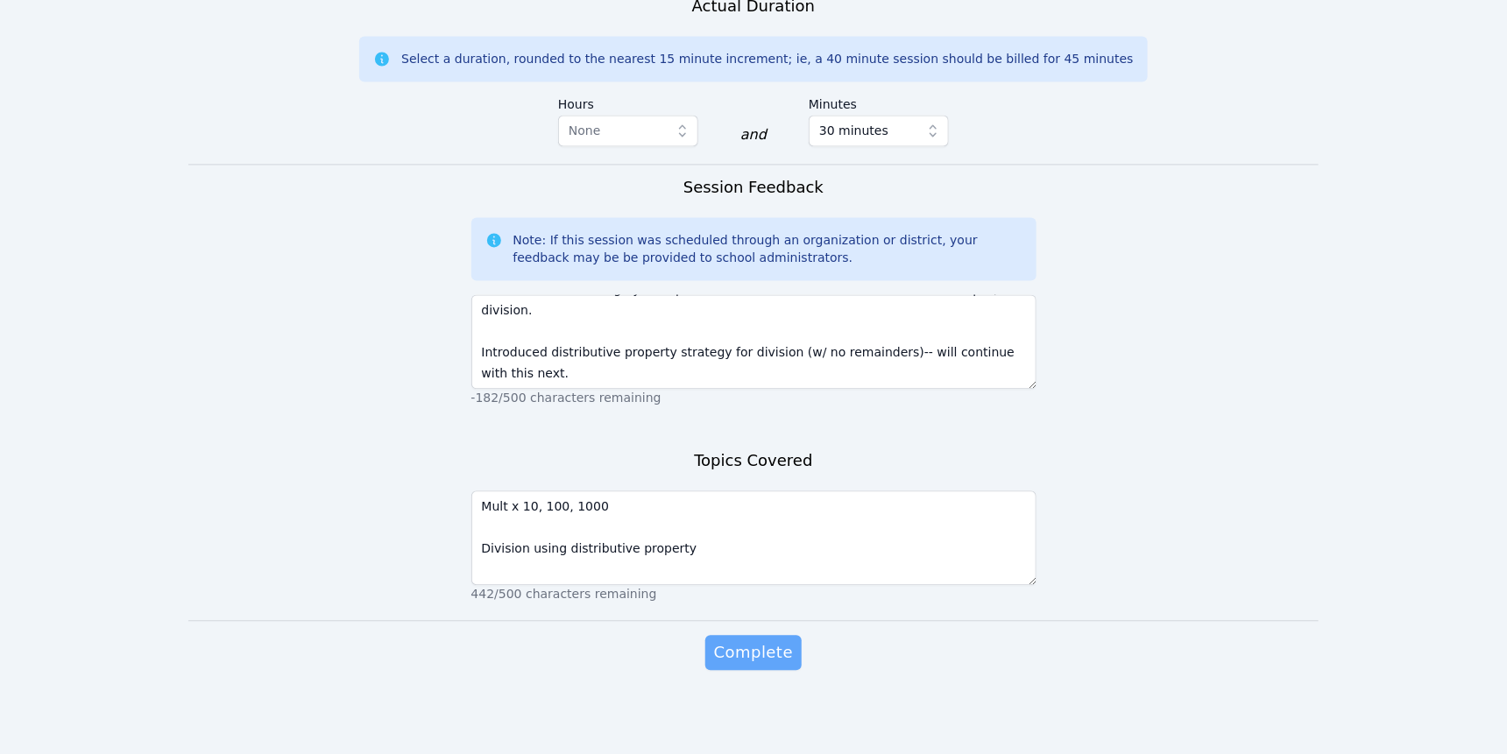
click at [756, 640] on span "Complete" at bounding box center [753, 652] width 79 height 25
